Goal: Communication & Community: Participate in discussion

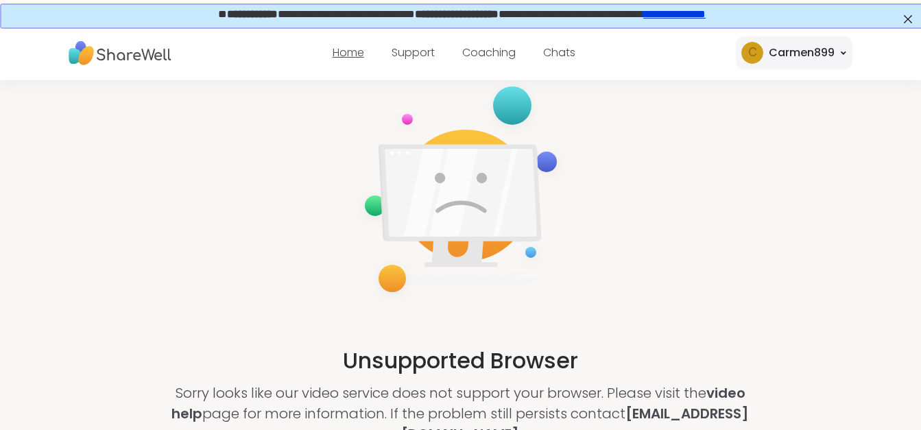
click at [353, 47] on link "Home" at bounding box center [349, 53] width 32 height 16
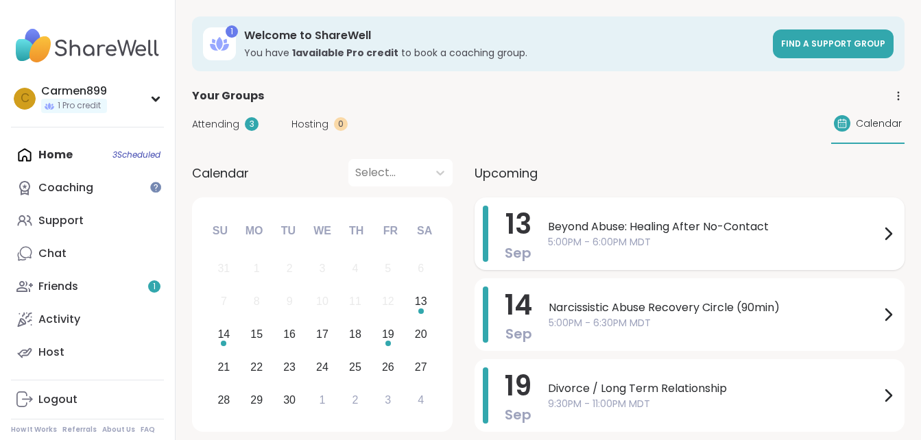
click at [881, 236] on icon at bounding box center [888, 234] width 16 height 16
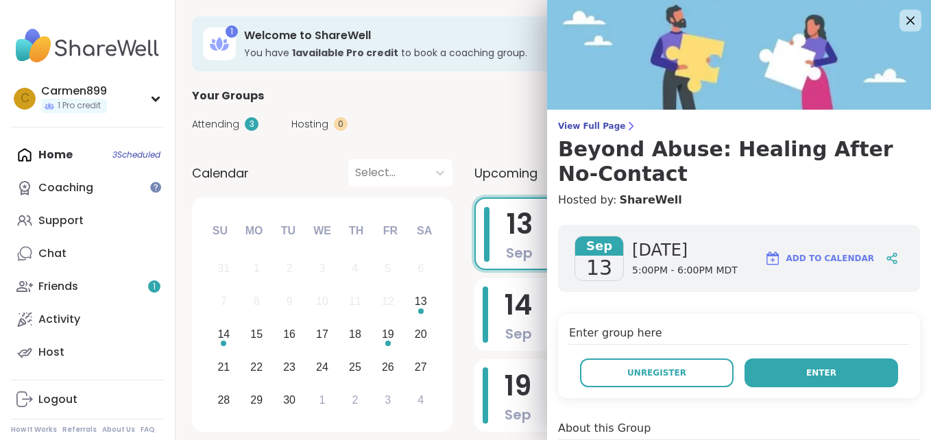
click at [791, 366] on button "Enter" at bounding box center [822, 373] width 154 height 29
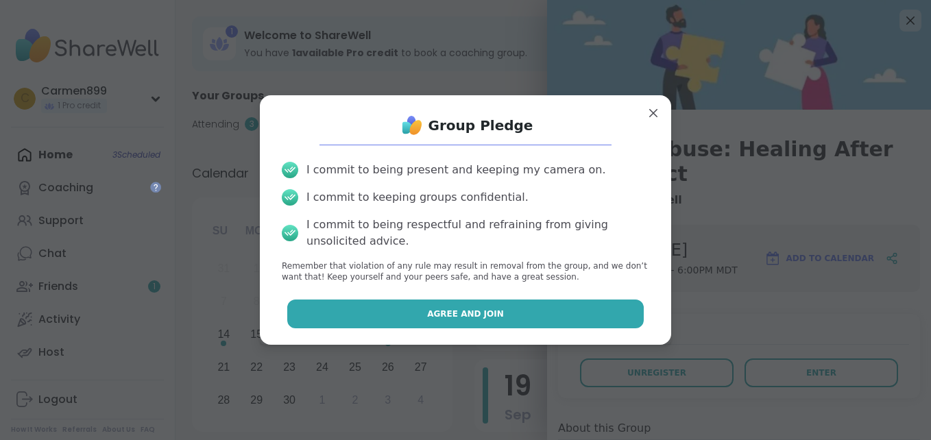
click at [448, 325] on button "Agree and Join" at bounding box center [465, 314] width 357 height 29
